Goal: Find contact information: Find contact information

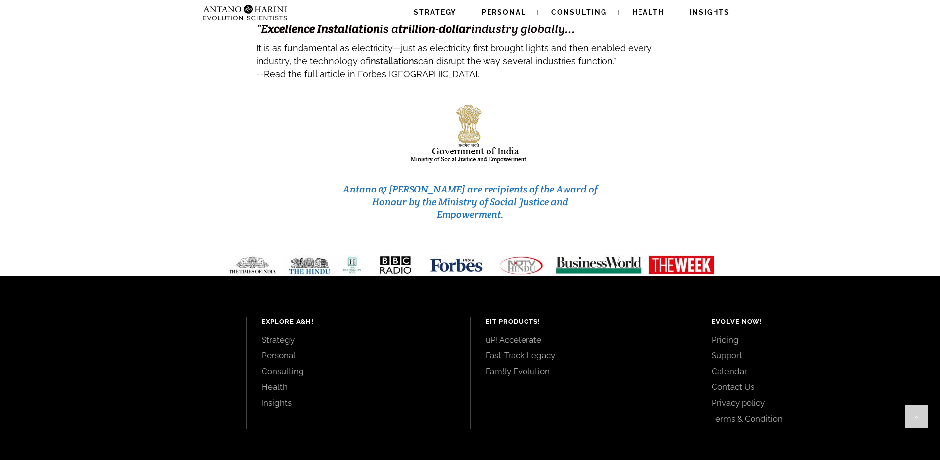
scroll to position [4141, 0]
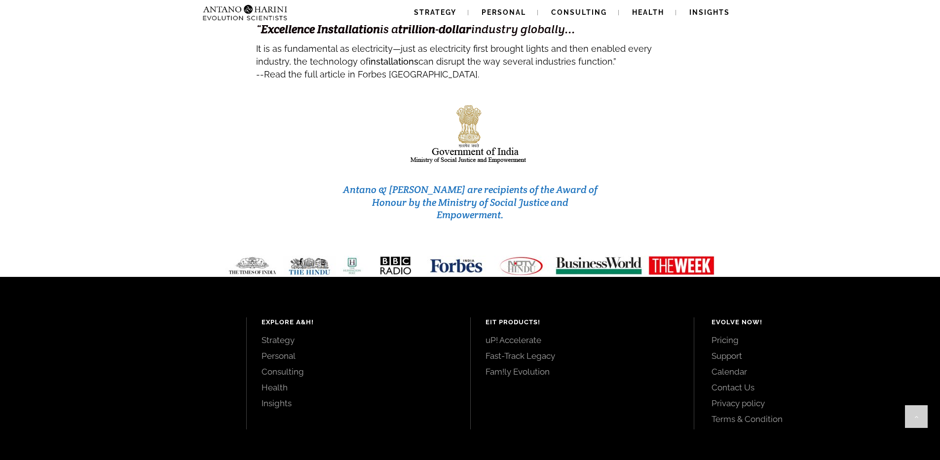
click at [740, 382] on link "Contact Us" at bounding box center [815, 387] width 206 height 11
click at [733, 351] on link "Support" at bounding box center [815, 356] width 206 height 11
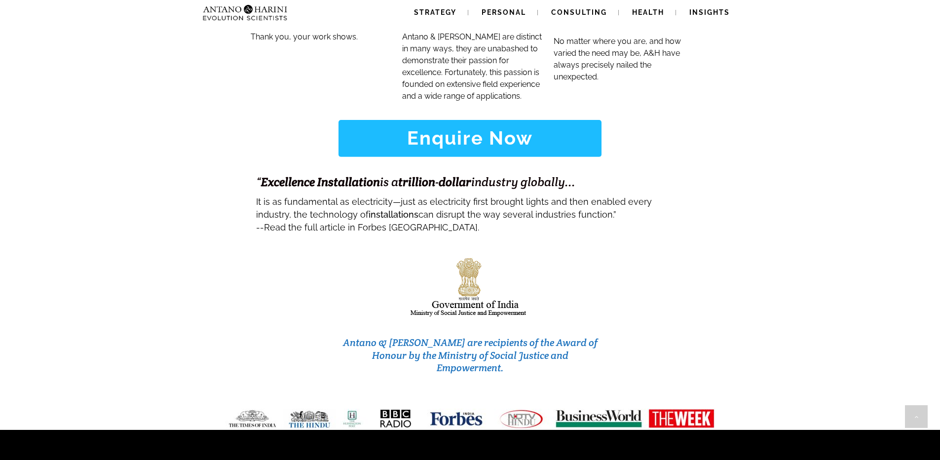
scroll to position [4145, 0]
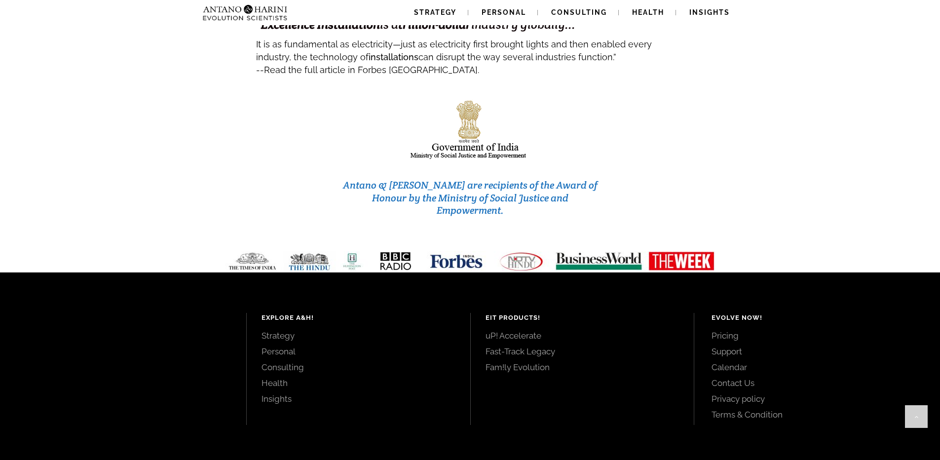
click at [738, 378] on link "Contact Us" at bounding box center [815, 383] width 206 height 11
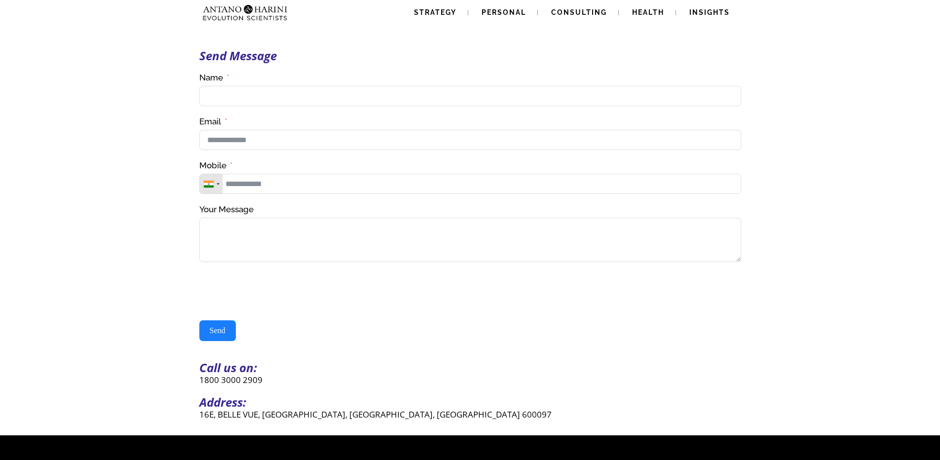
scroll to position [234, 0]
